Goal: Transaction & Acquisition: Subscribe to service/newsletter

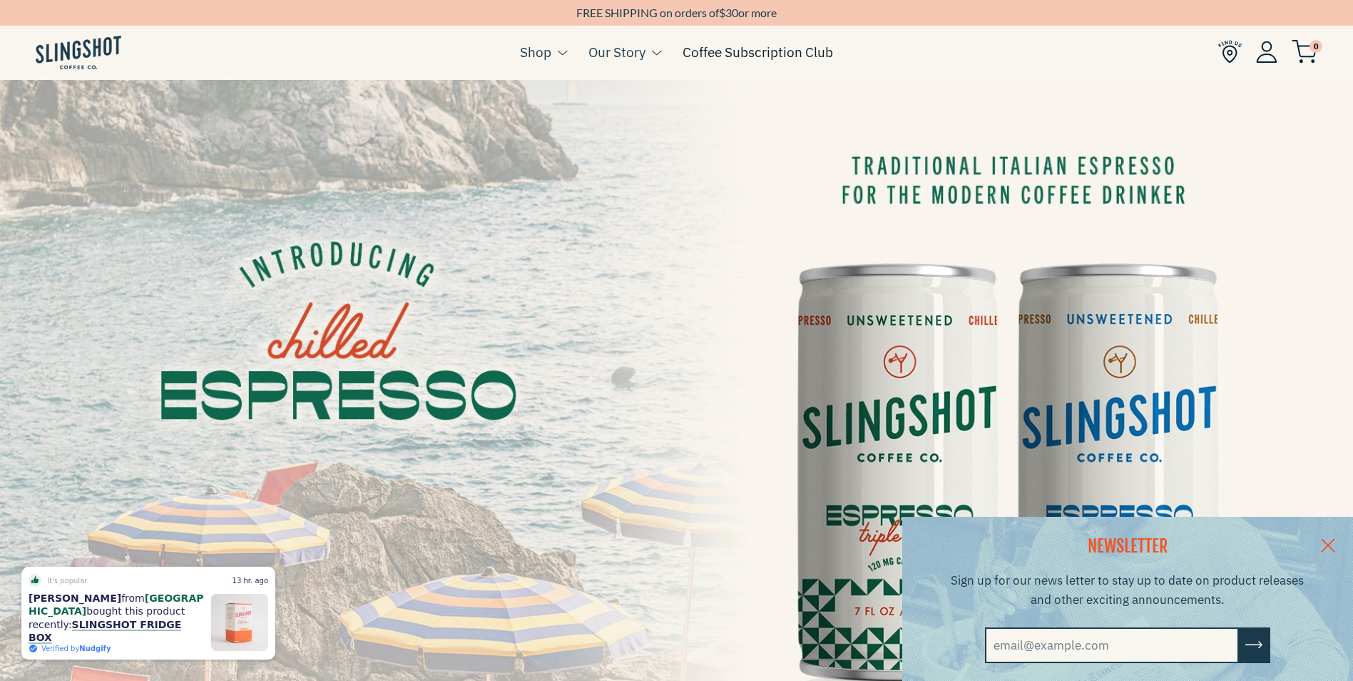
click at [752, 55] on link "Coffee Subscription Club" at bounding box center [758, 51] width 151 height 21
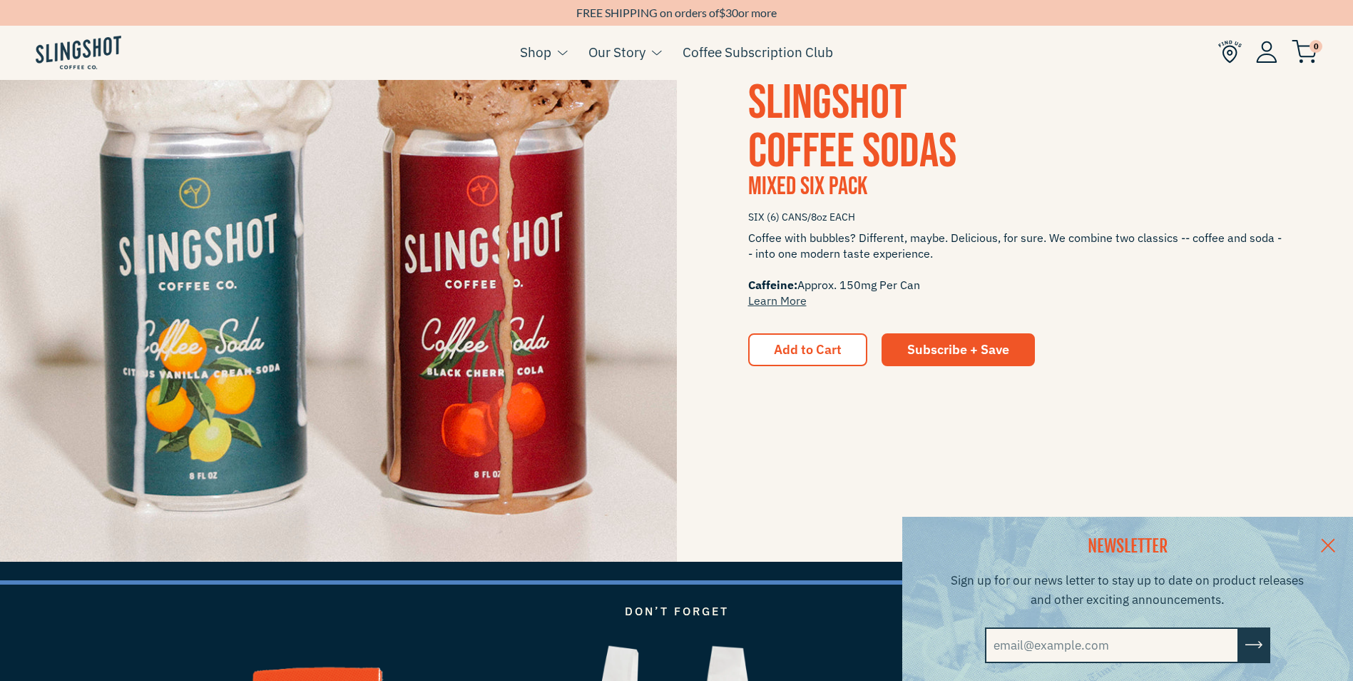
scroll to position [2426, 0]
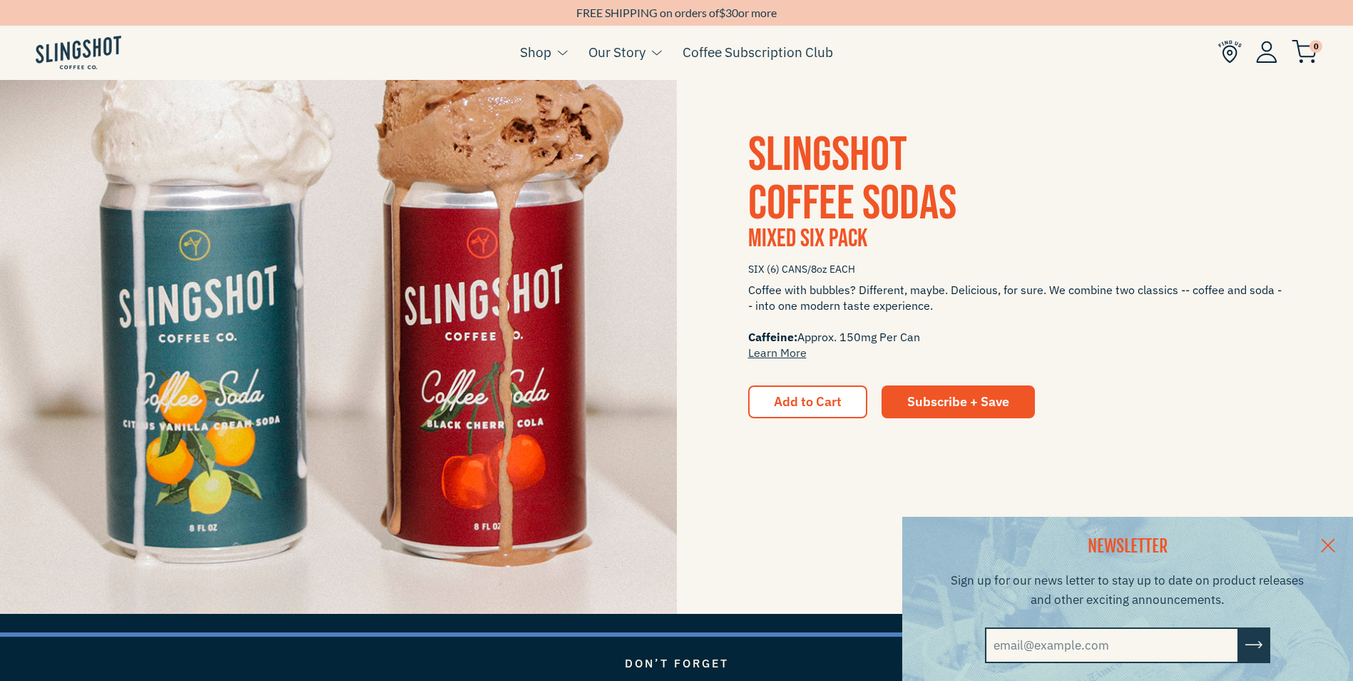
click at [836, 183] on span "SLINGSHOT COFFEE SODAS" at bounding box center [852, 179] width 208 height 106
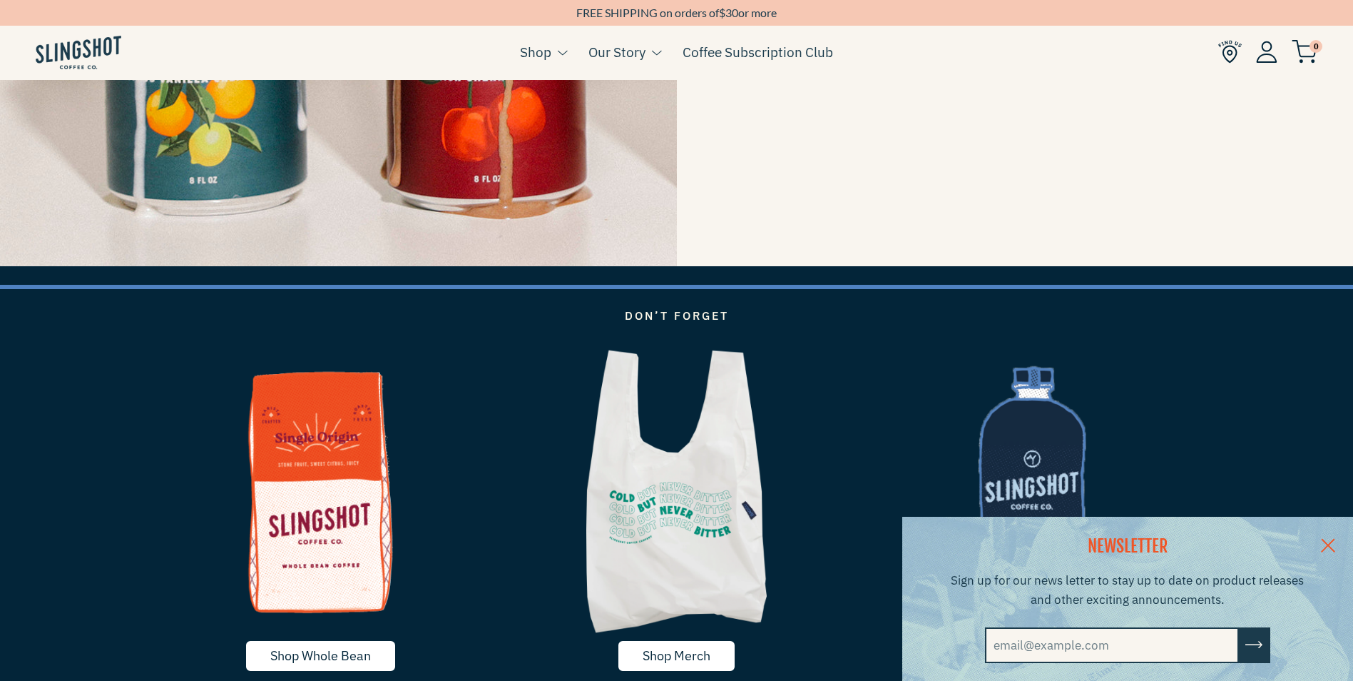
scroll to position [2497, 0]
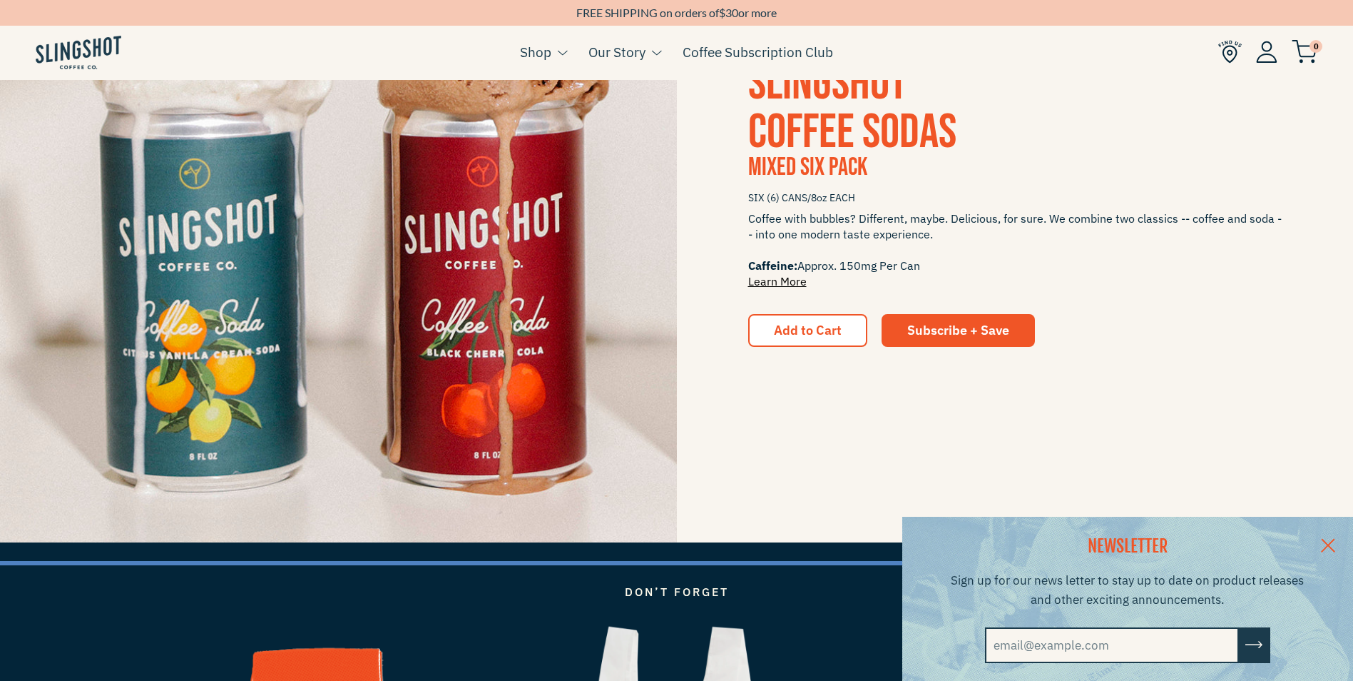
click at [783, 280] on link "Learn More" at bounding box center [777, 281] width 59 height 14
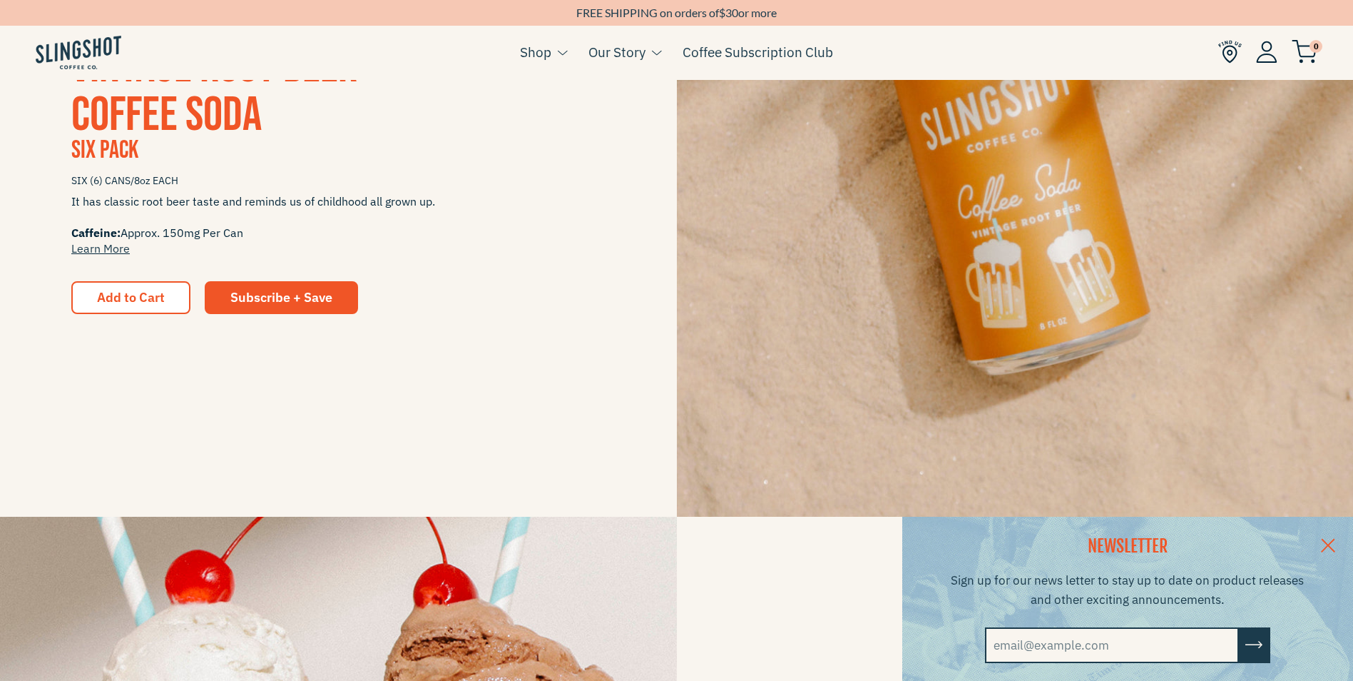
scroll to position [1712, 0]
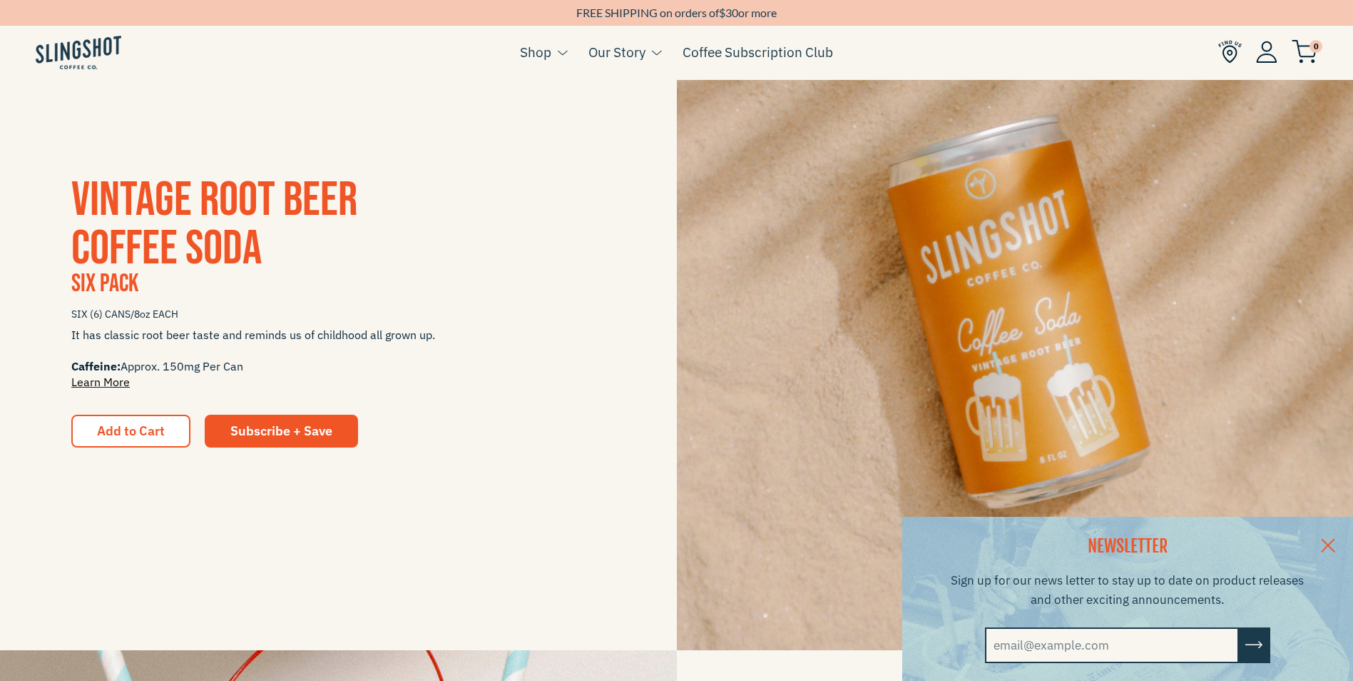
click at [96, 377] on link "Learn More" at bounding box center [100, 382] width 59 height 14
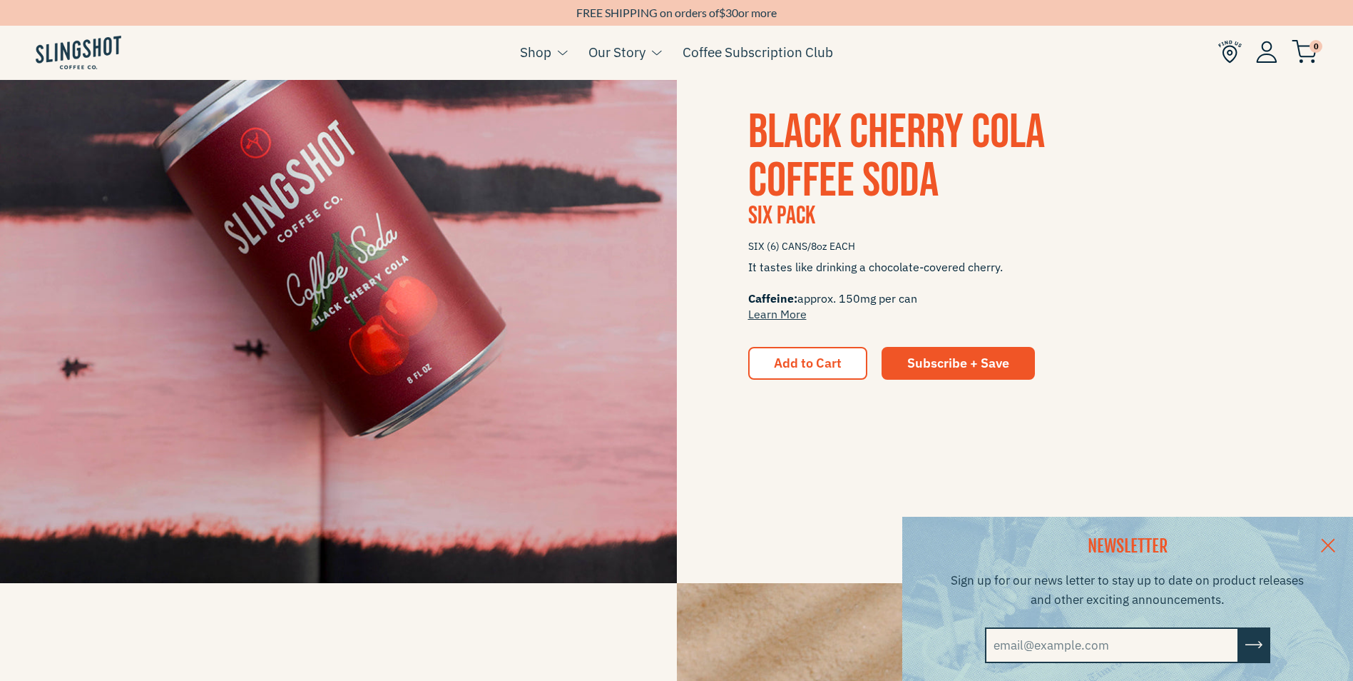
scroll to position [999, 0]
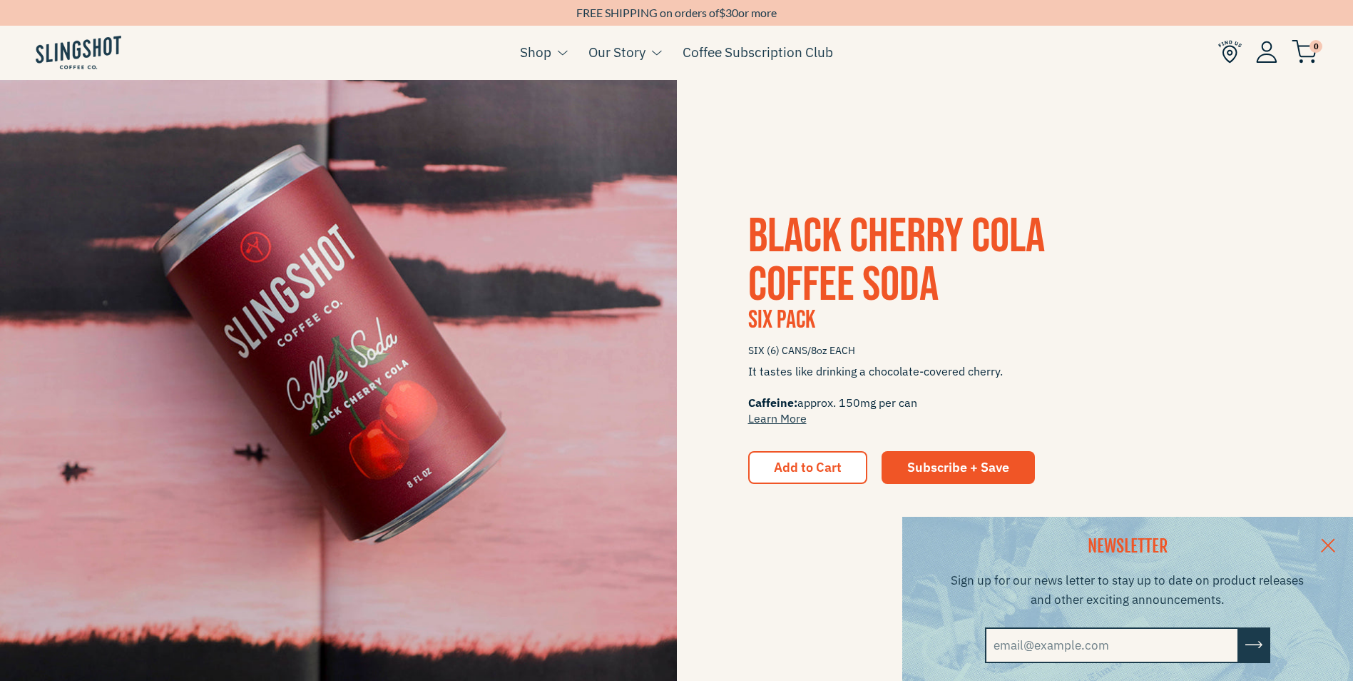
click at [830, 272] on span "Black Cherry Cola Coffee Soda" at bounding box center [896, 261] width 297 height 106
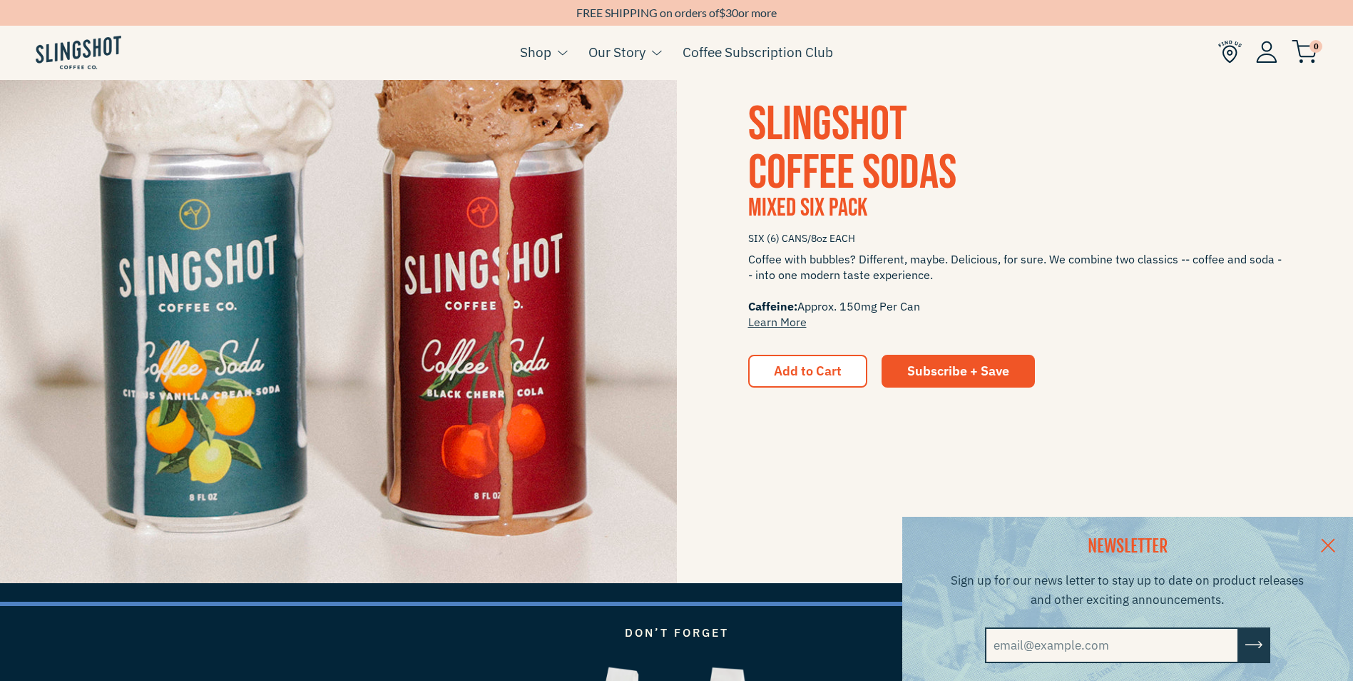
scroll to position [2640, 0]
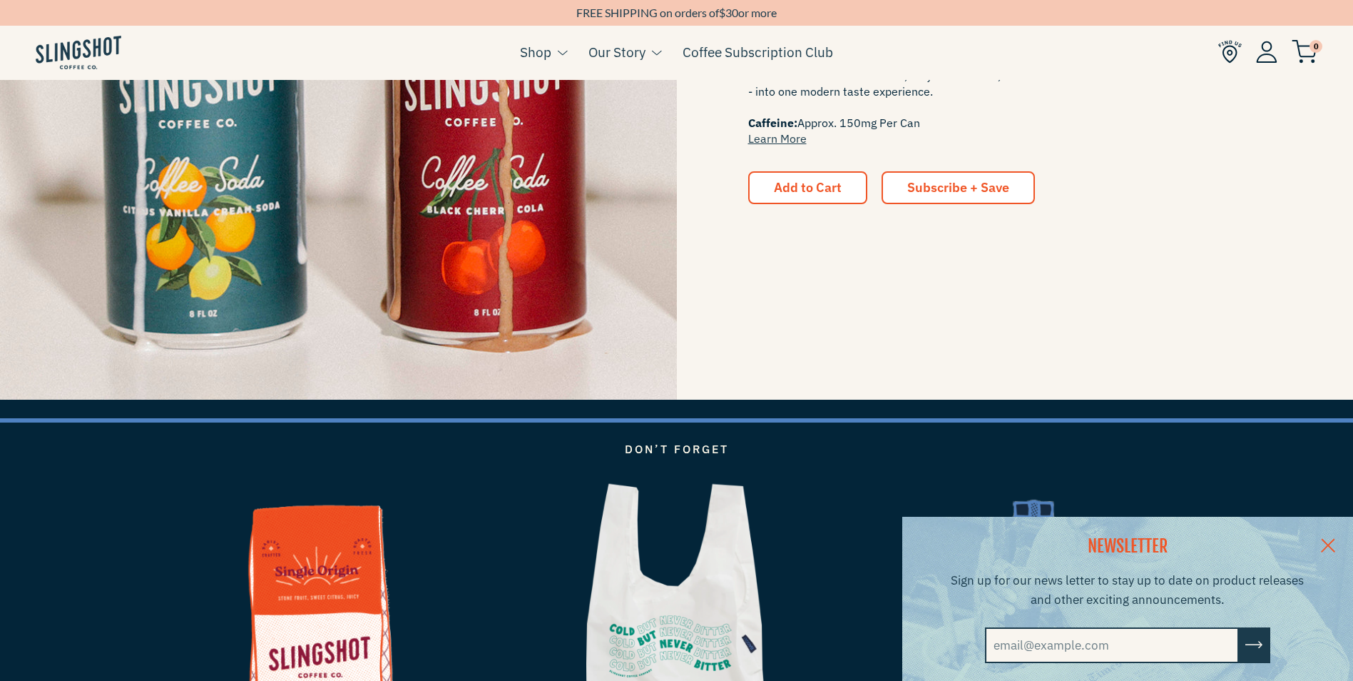
click at [915, 196] on link "Subscribe + Save" at bounding box center [958, 187] width 153 height 33
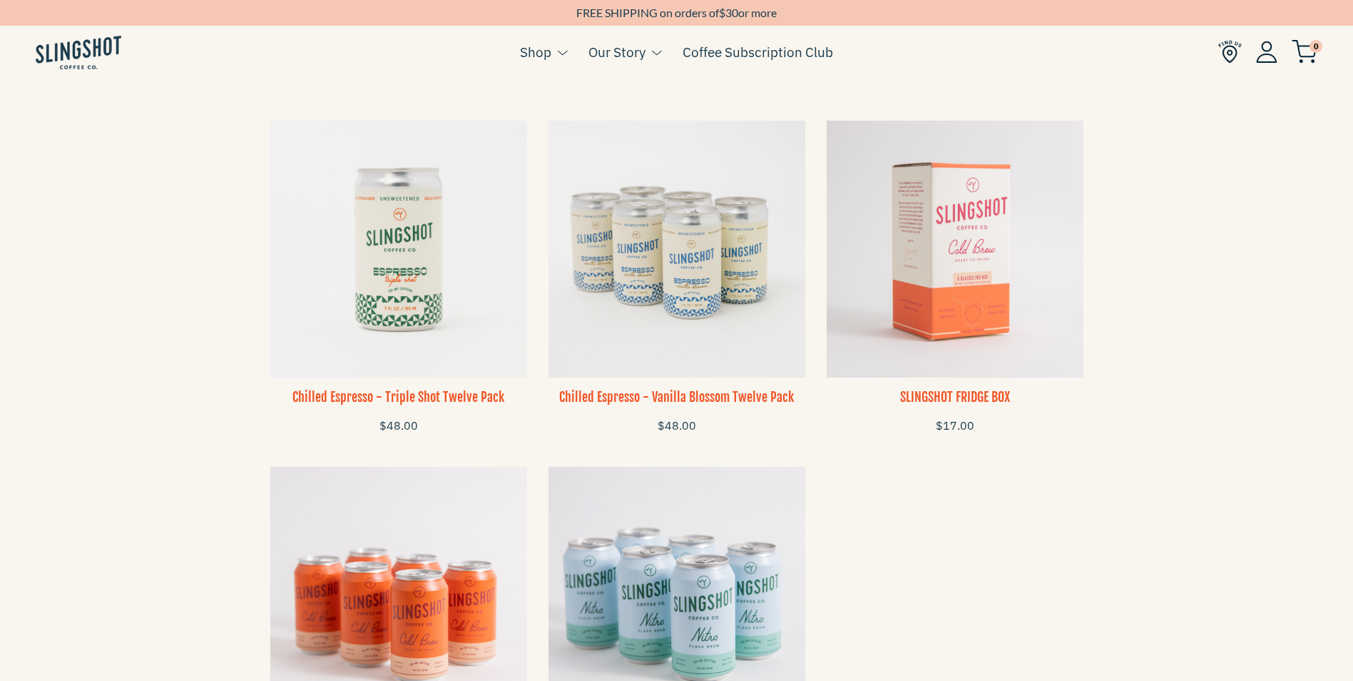
scroll to position [927, 0]
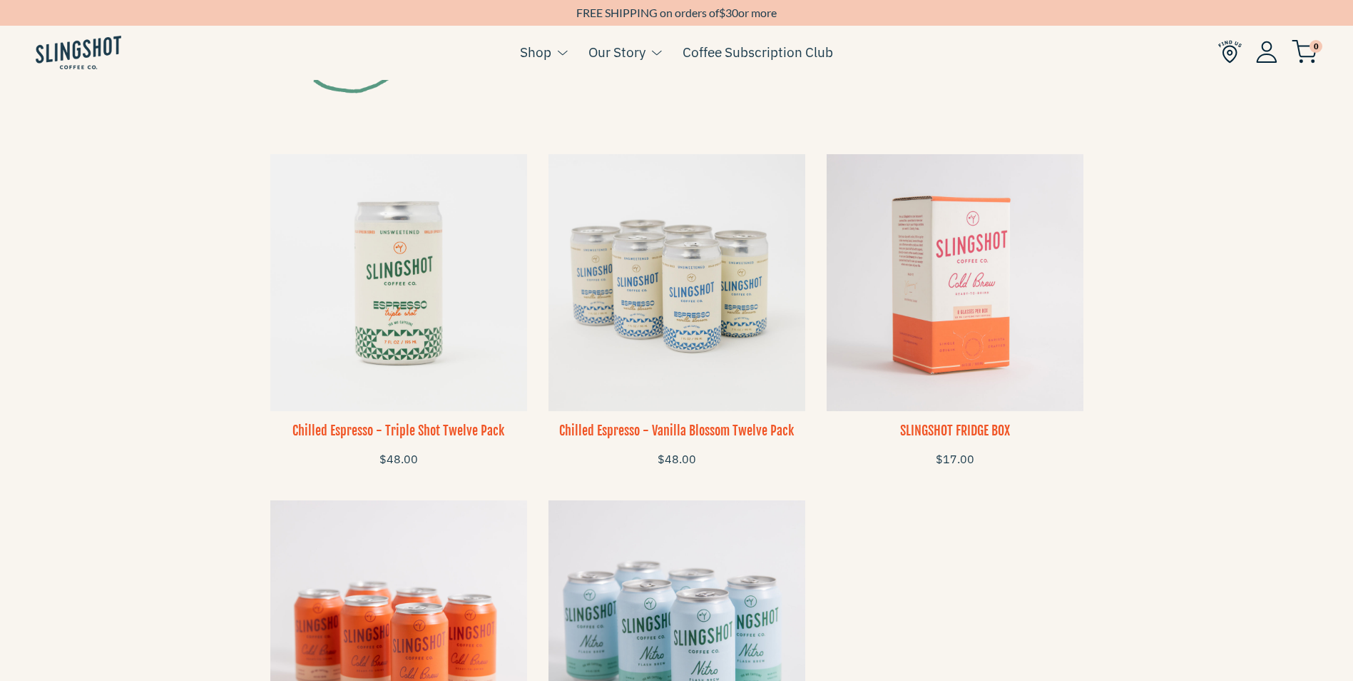
click at [682, 286] on img at bounding box center [677, 282] width 257 height 257
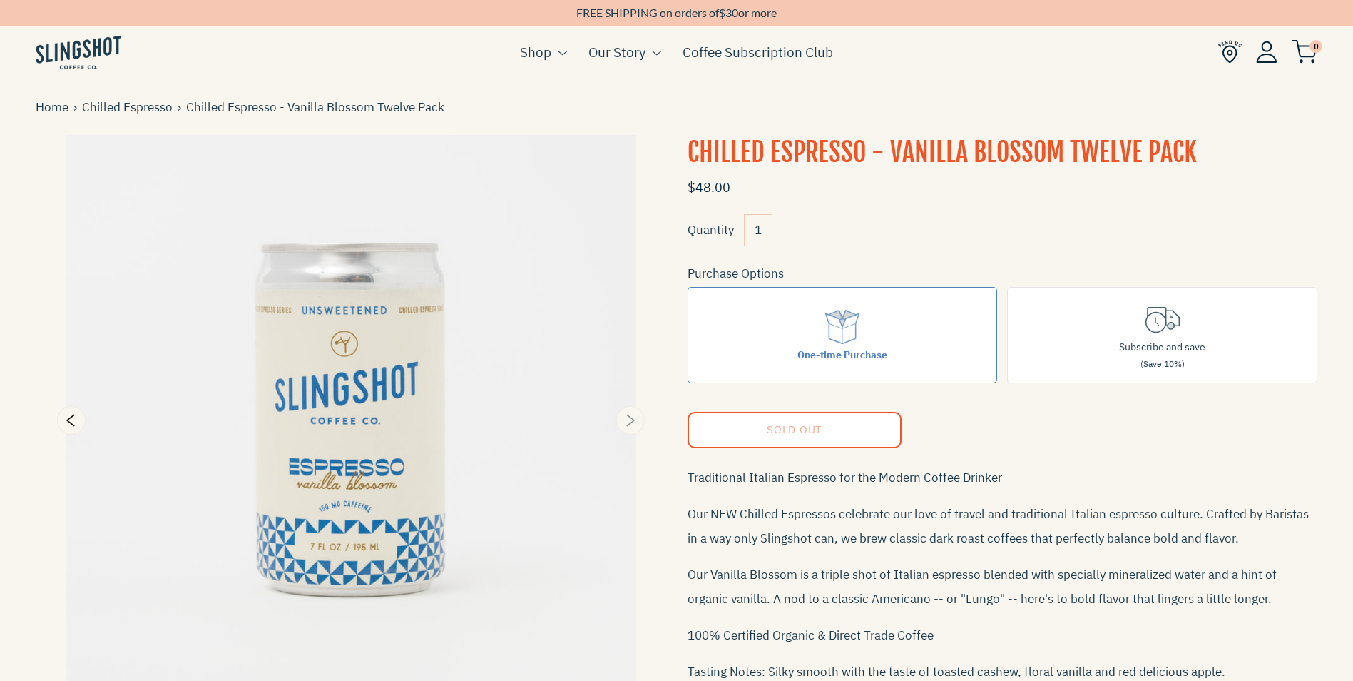
click at [629, 425] on icon "Next" at bounding box center [631, 421] width 9 height 12
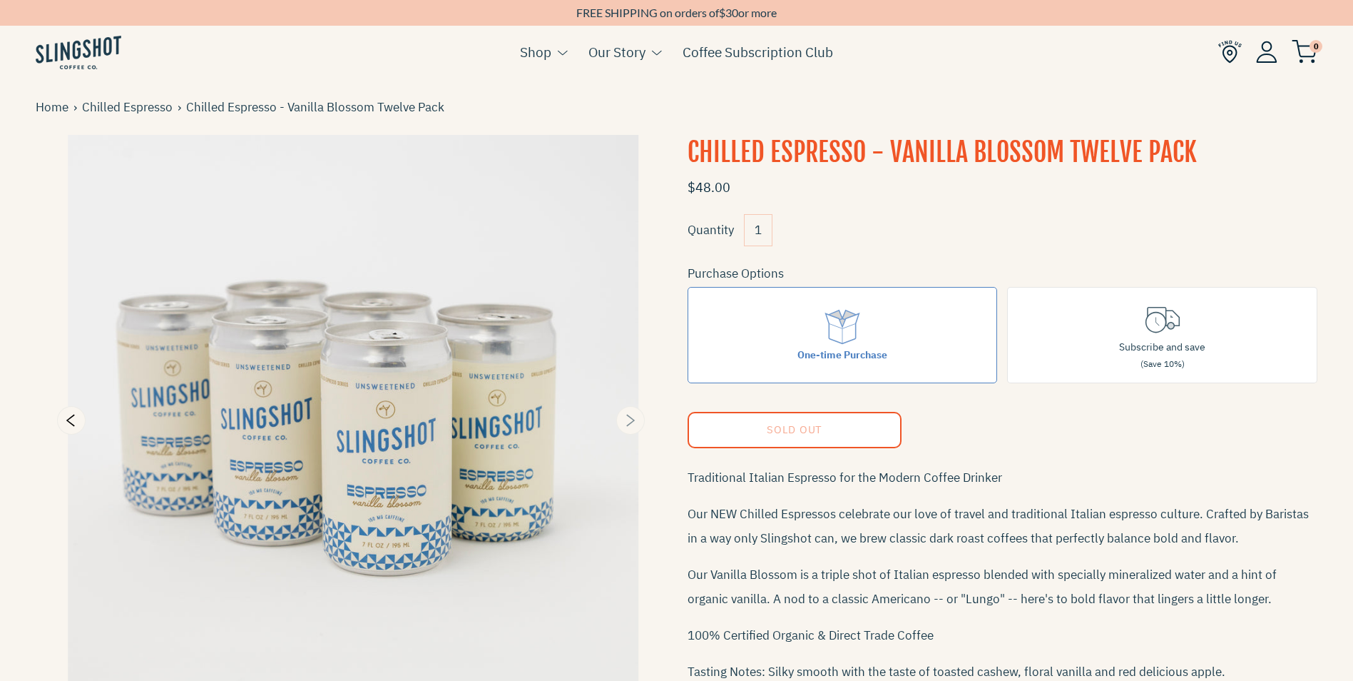
click at [629, 425] on icon "Next" at bounding box center [631, 421] width 9 height 12
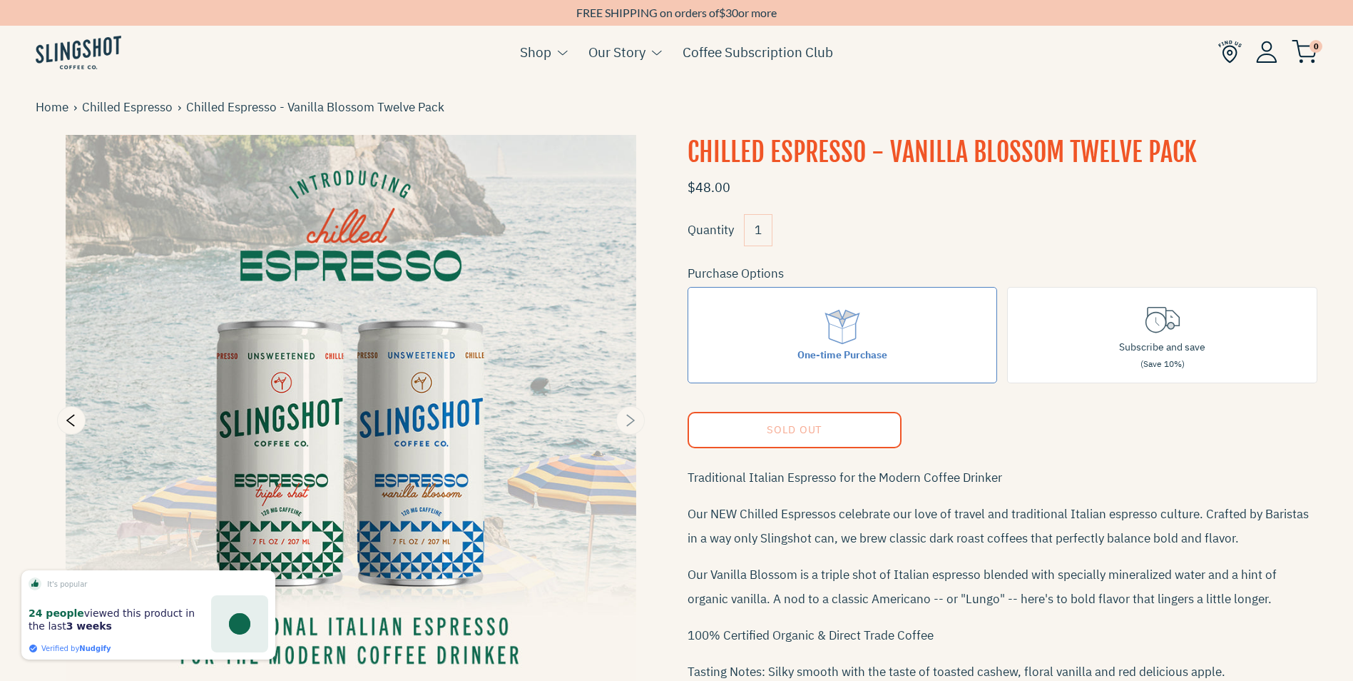
click at [629, 423] on icon "Next" at bounding box center [629, 420] width 17 height 17
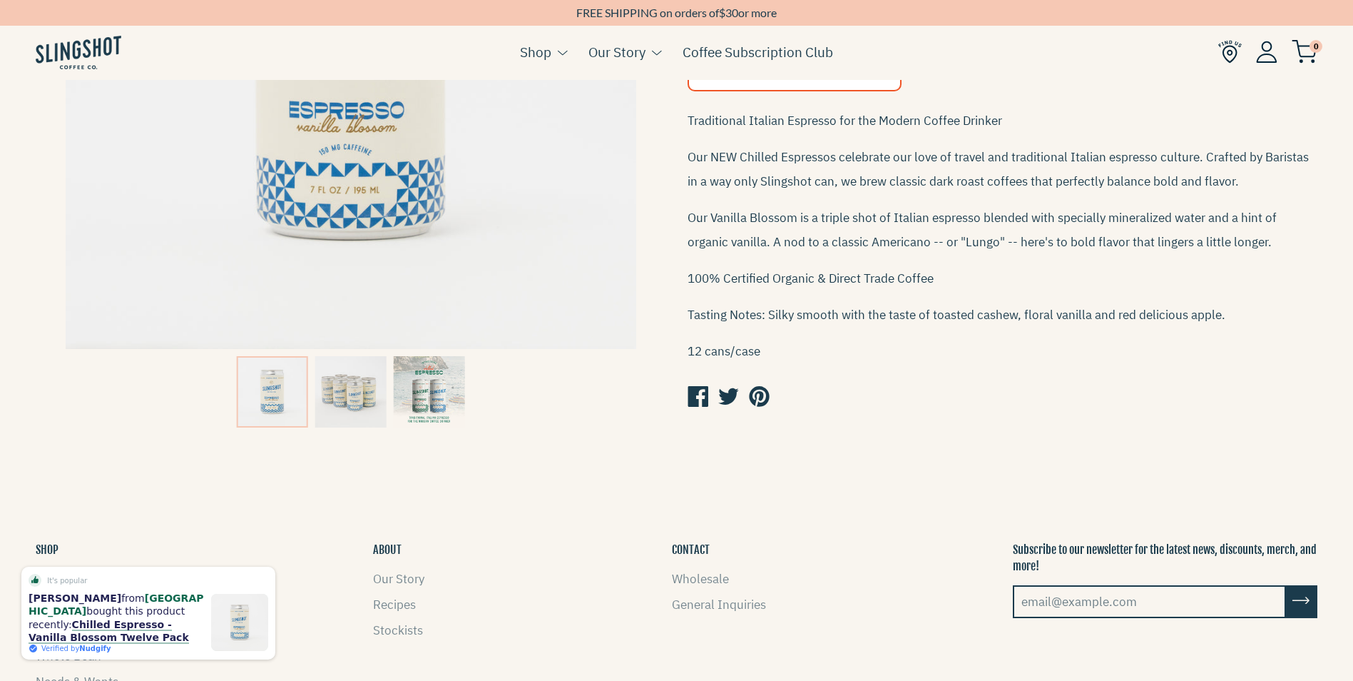
scroll to position [71, 0]
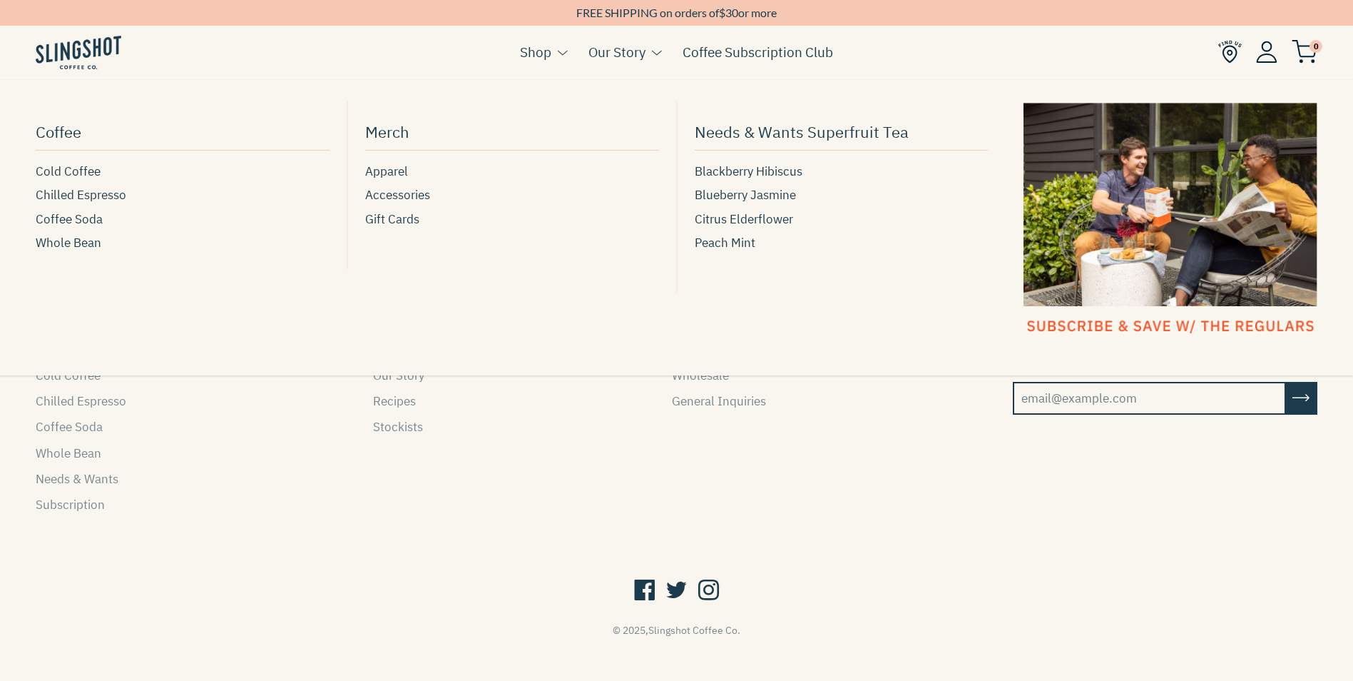
click at [547, 51] on link "Shop" at bounding box center [535, 51] width 31 height 21
